Goal: Transaction & Acquisition: Purchase product/service

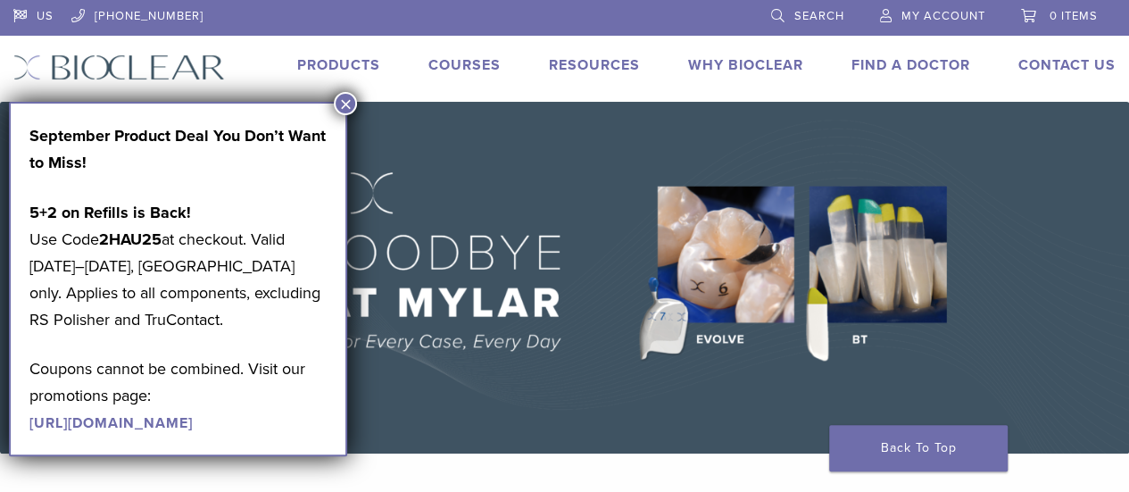
click at [350, 106] on button "×" at bounding box center [345, 103] width 23 height 23
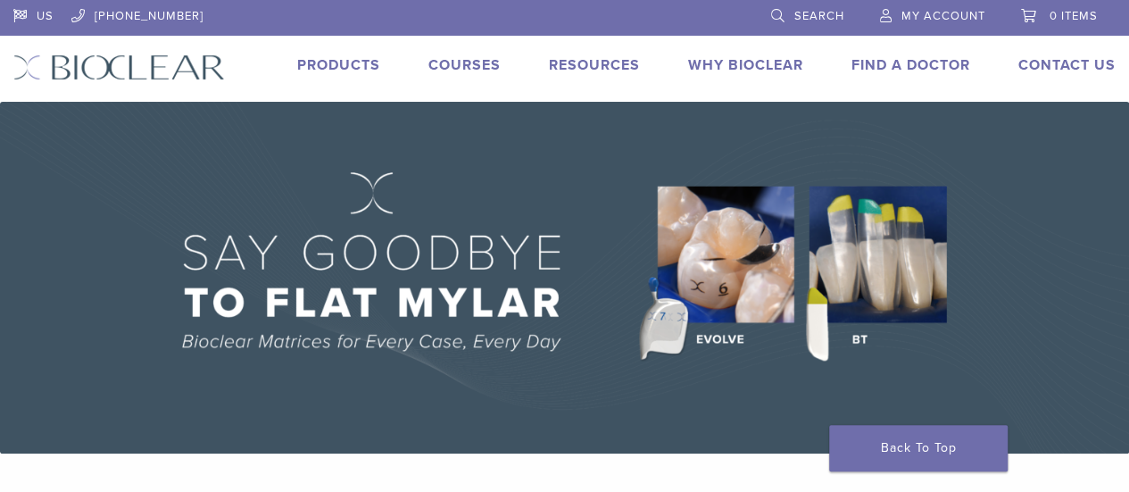
click at [345, 62] on link "Products" at bounding box center [338, 65] width 83 height 18
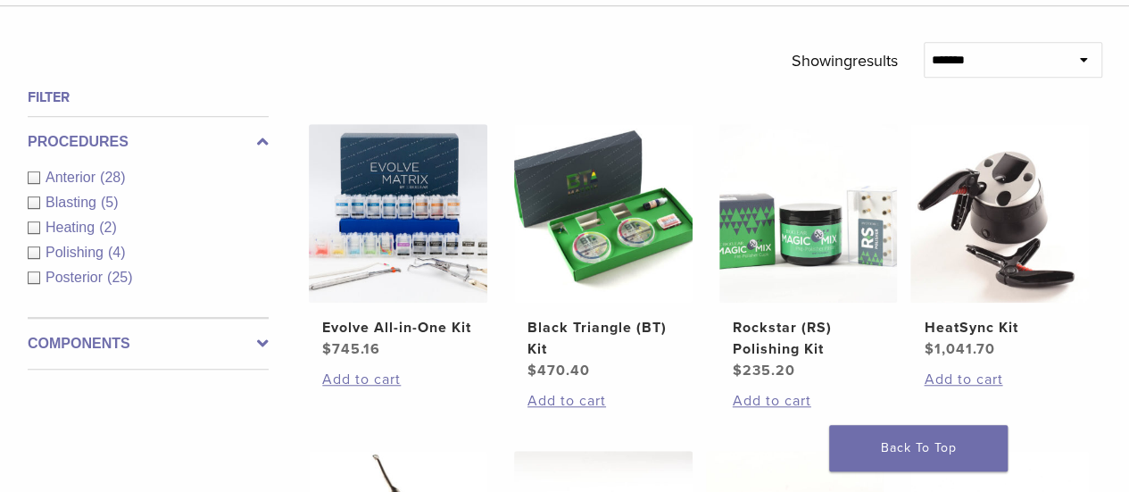
scroll to position [595, 0]
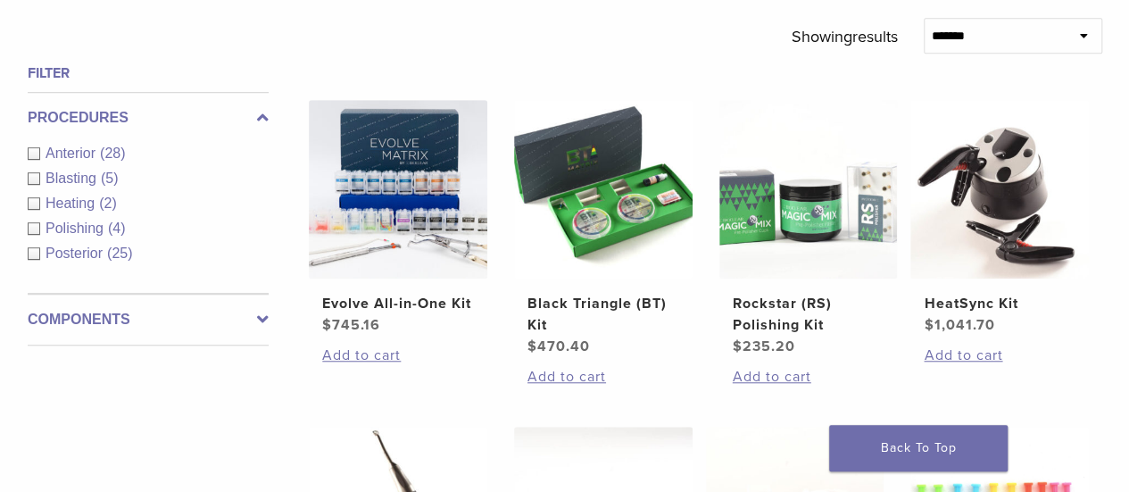
click at [195, 312] on label "Components" at bounding box center [148, 319] width 241 height 21
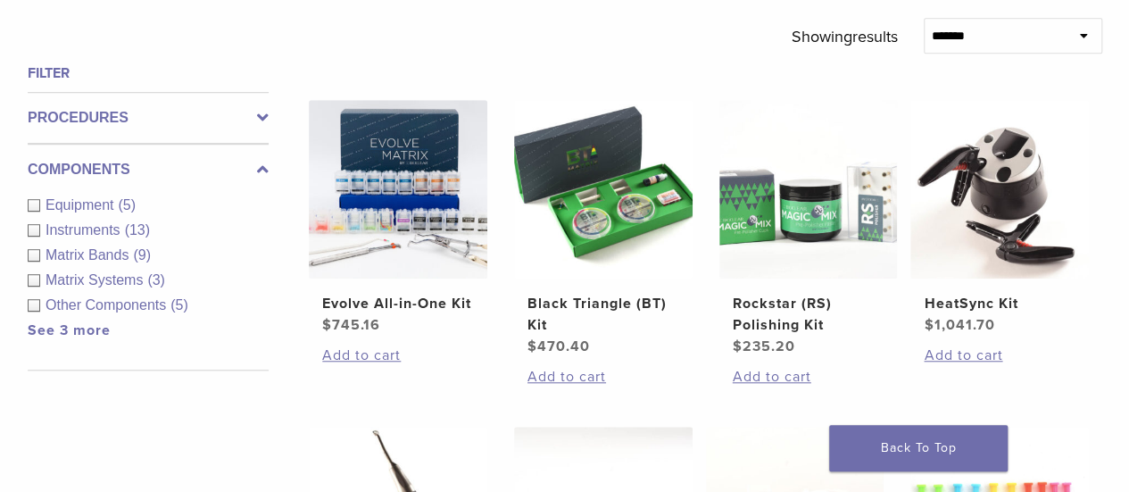
click at [132, 303] on span "Other Components" at bounding box center [108, 304] width 125 height 15
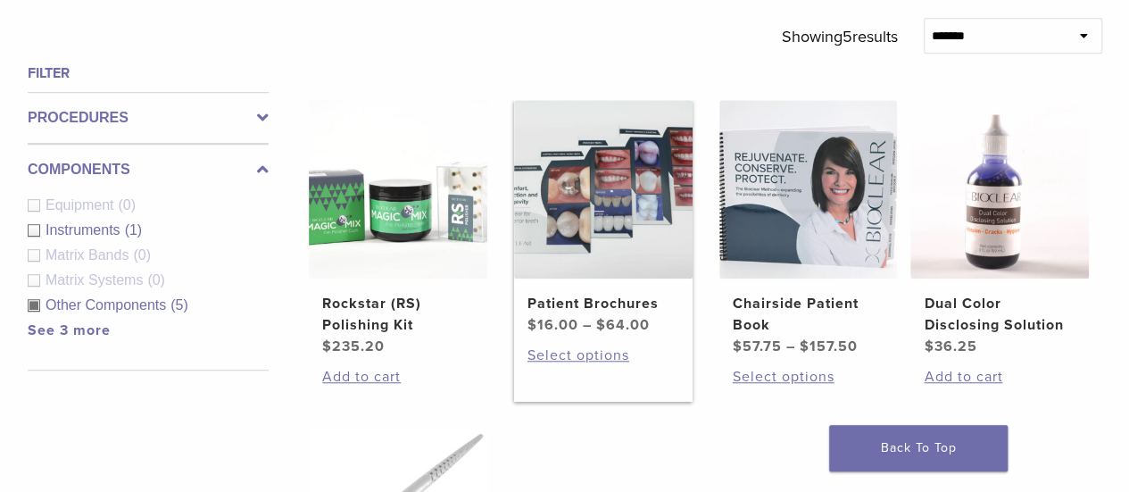
click at [605, 272] on img at bounding box center [603, 189] width 179 height 179
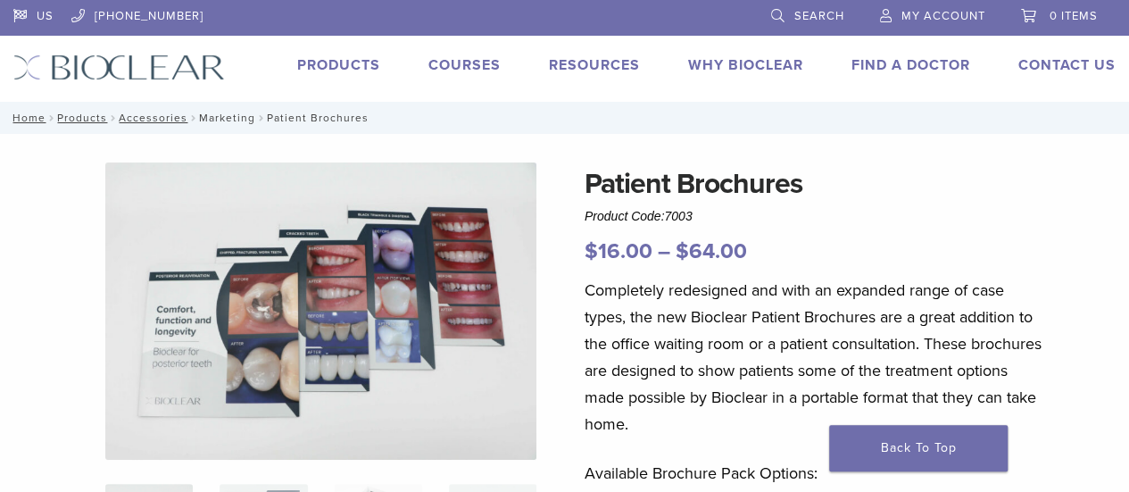
click at [227, 116] on link "Marketing" at bounding box center [227, 118] width 56 height 12
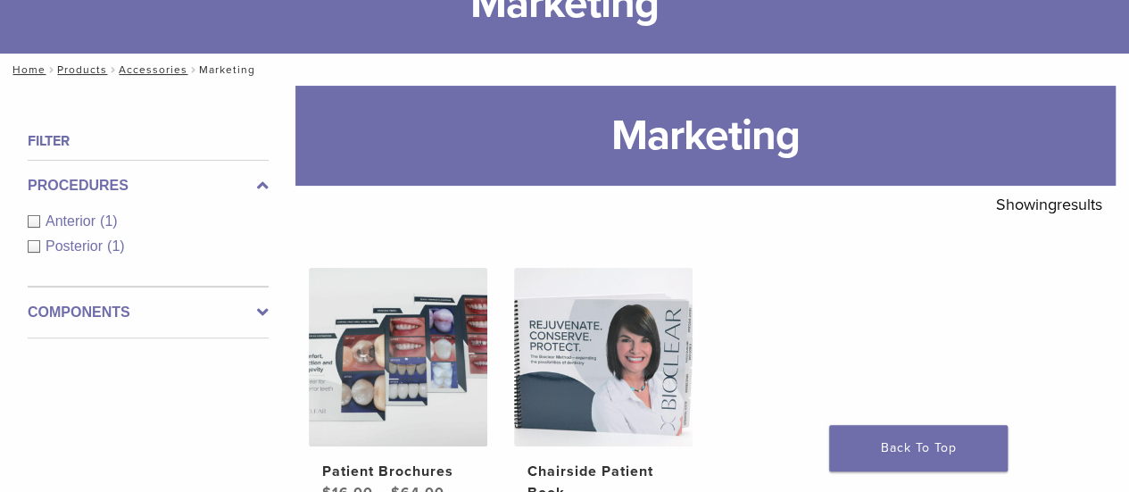
scroll to position [297, 0]
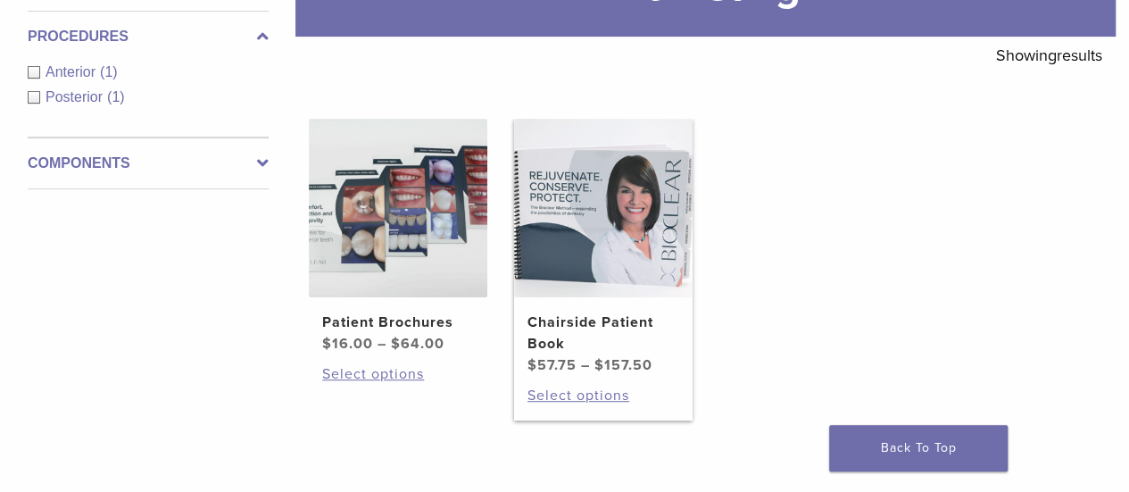
click at [623, 242] on img at bounding box center [603, 208] width 179 height 179
